Goal: Information Seeking & Learning: Learn about a topic

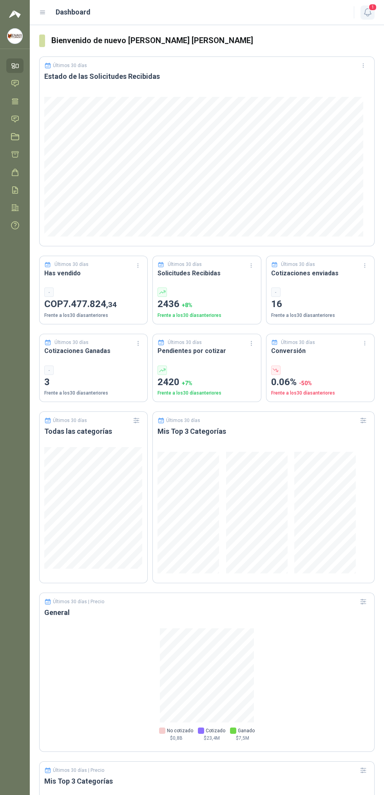
click at [368, 13] on icon "button" at bounding box center [368, 12] width 10 height 10
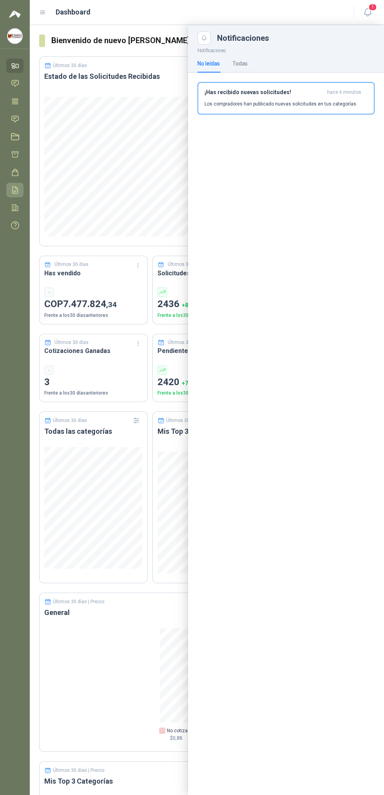
click at [15, 190] on icon at bounding box center [15, 190] width 8 height 8
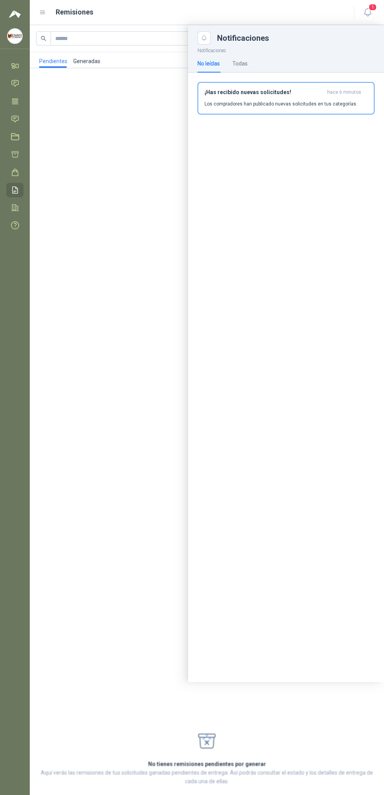
click at [90, 63] on div at bounding box center [207, 353] width 354 height 657
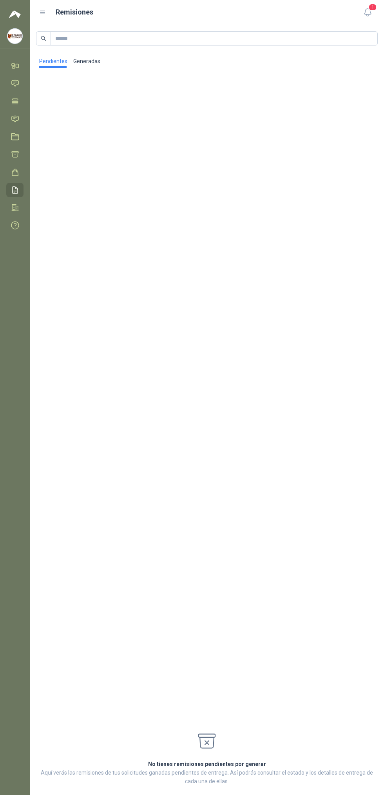
click at [87, 64] on link "Generadas" at bounding box center [86, 60] width 27 height 16
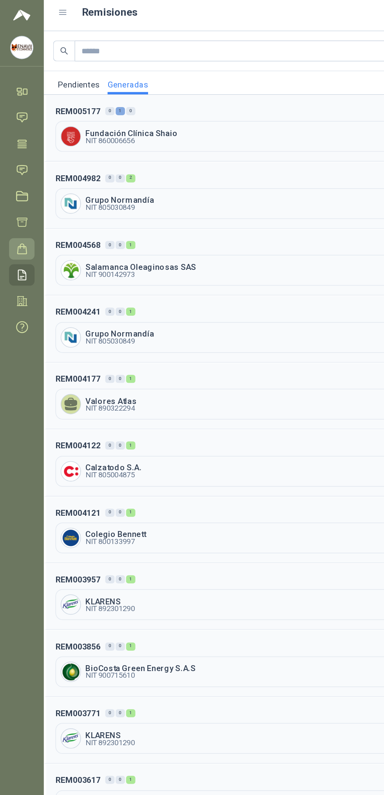
click at [17, 171] on icon at bounding box center [15, 172] width 6 height 7
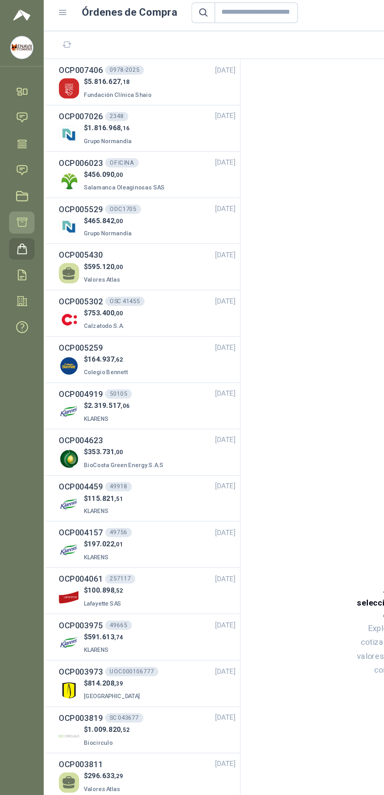
click at [18, 157] on icon at bounding box center [15, 154] width 8 height 8
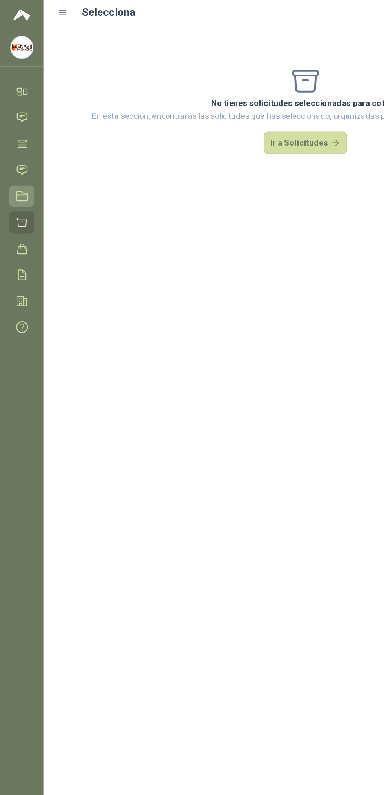
click at [15, 137] on icon at bounding box center [15, 137] width 8 height 8
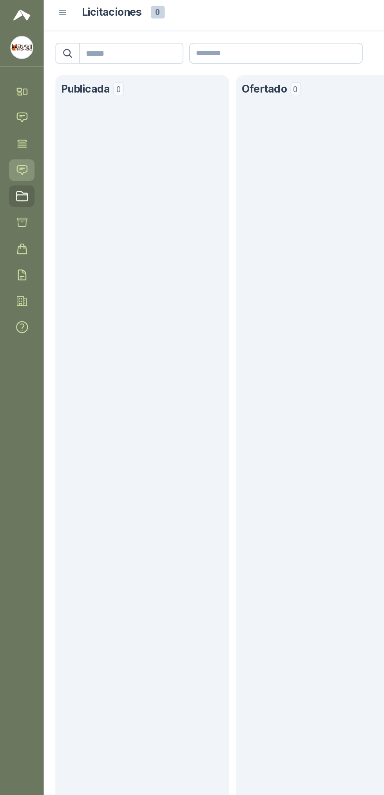
click at [15, 120] on icon at bounding box center [15, 119] width 8 height 8
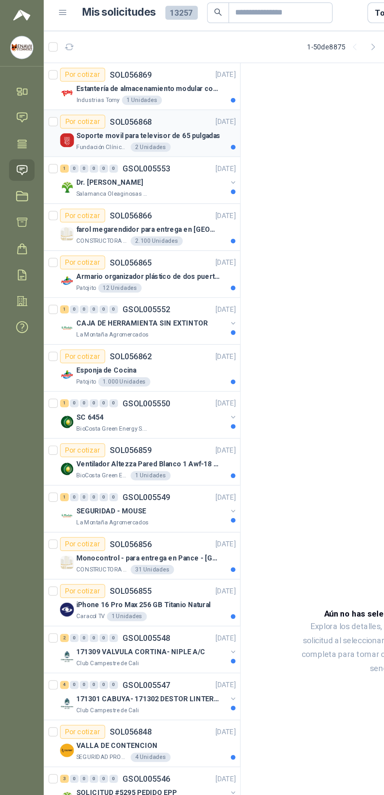
click at [124, 100] on div "Soporte movil para televisor de 65 pulgadas" at bounding box center [106, 95] width 108 height 9
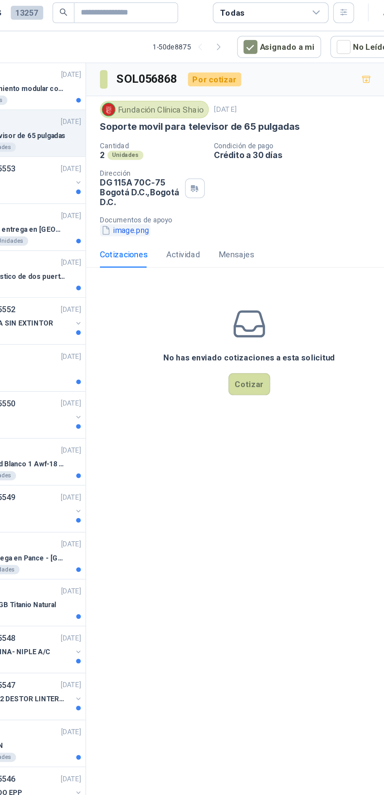
click at [197, 160] on button "image.png" at bounding box center [189, 160] width 34 height 8
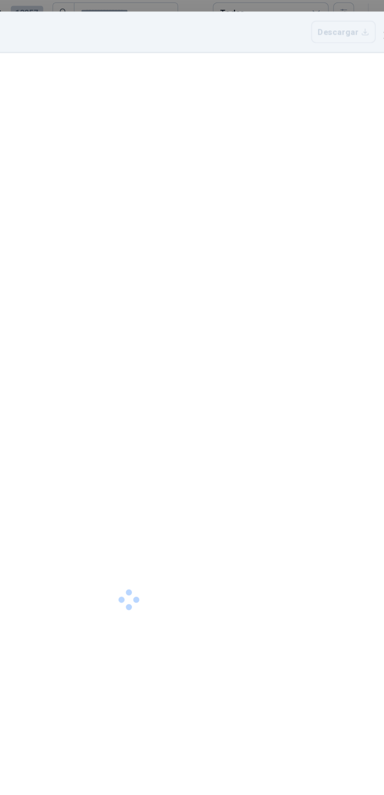
scroll to position [12, 0]
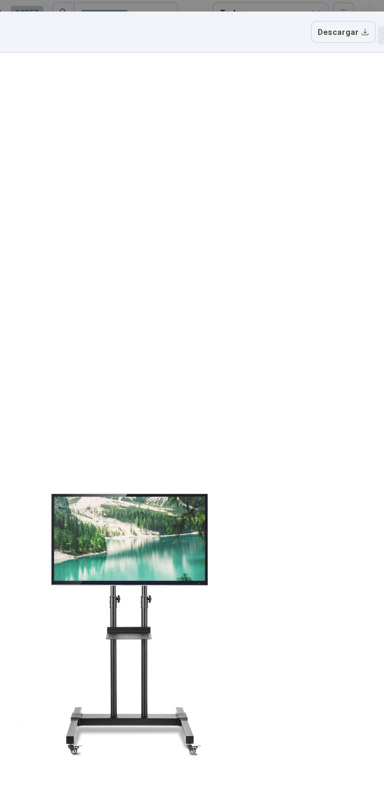
click at [364, 25] on icon "close" at bounding box center [367, 28] width 6 height 6
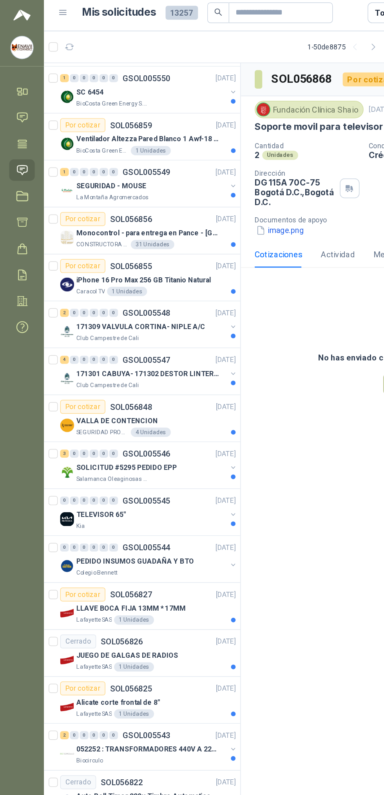
scroll to position [219, 0]
click at [126, 353] on div "TELEVISOR 65"" at bounding box center [103, 352] width 102 height 9
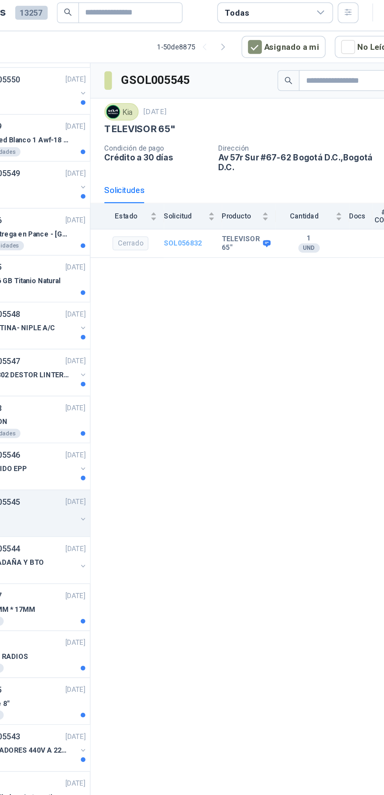
click at [230, 166] on b "SOL056832" at bounding box center [226, 168] width 26 height 5
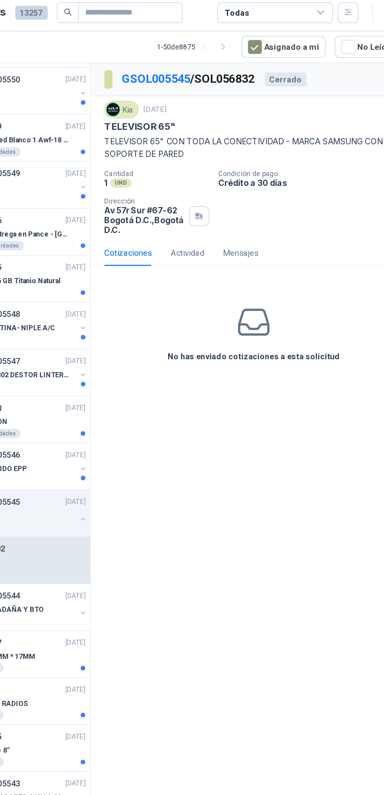
click at [227, 191] on div "No has enviado cotizaciones a esta solicitud" at bounding box center [273, 229] width 221 height 79
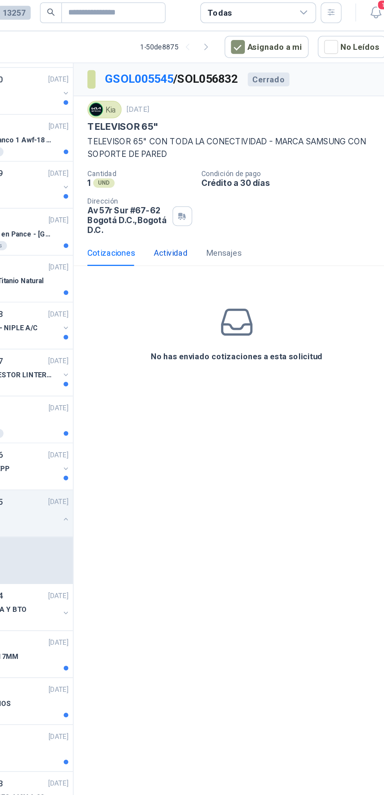
click at [232, 176] on div "Actividad" at bounding box center [228, 175] width 23 height 9
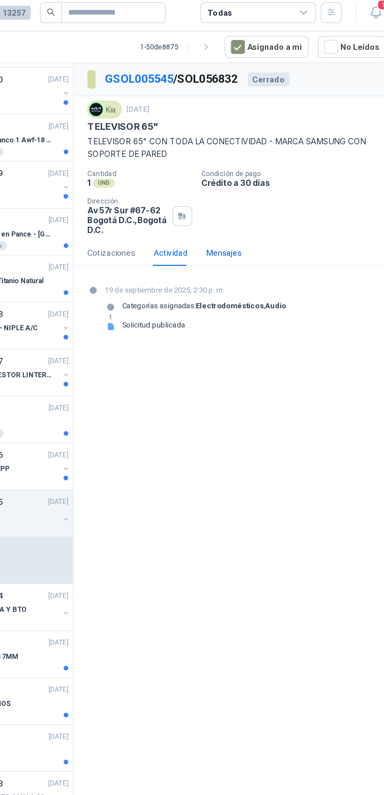
click at [270, 176] on div "Mensajes" at bounding box center [265, 175] width 24 height 9
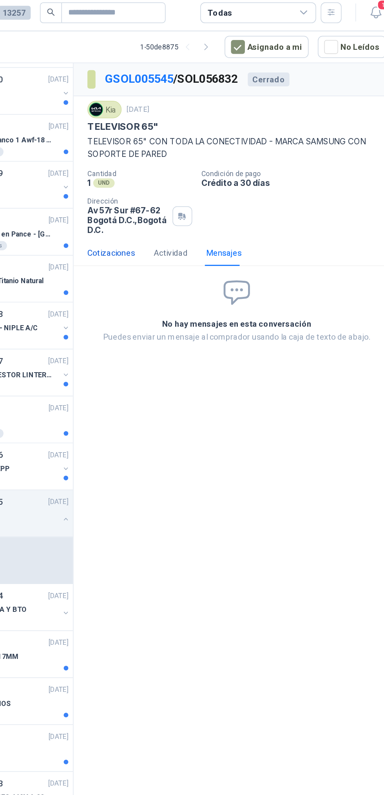
click at [198, 177] on div "Cotizaciones" at bounding box center [188, 175] width 32 height 9
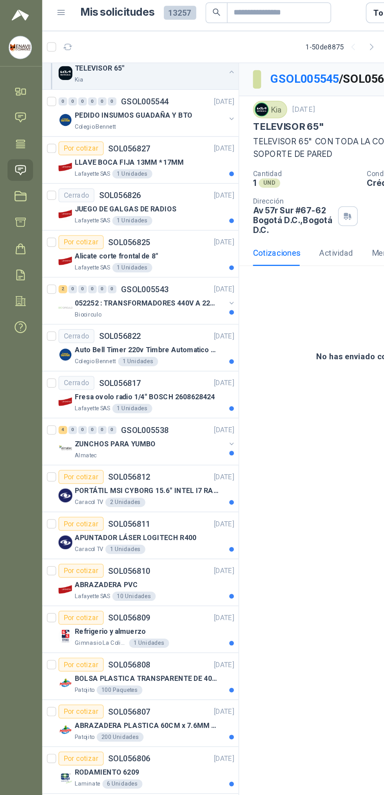
scroll to position [557, 0]
